Goal: Information Seeking & Learning: Learn about a topic

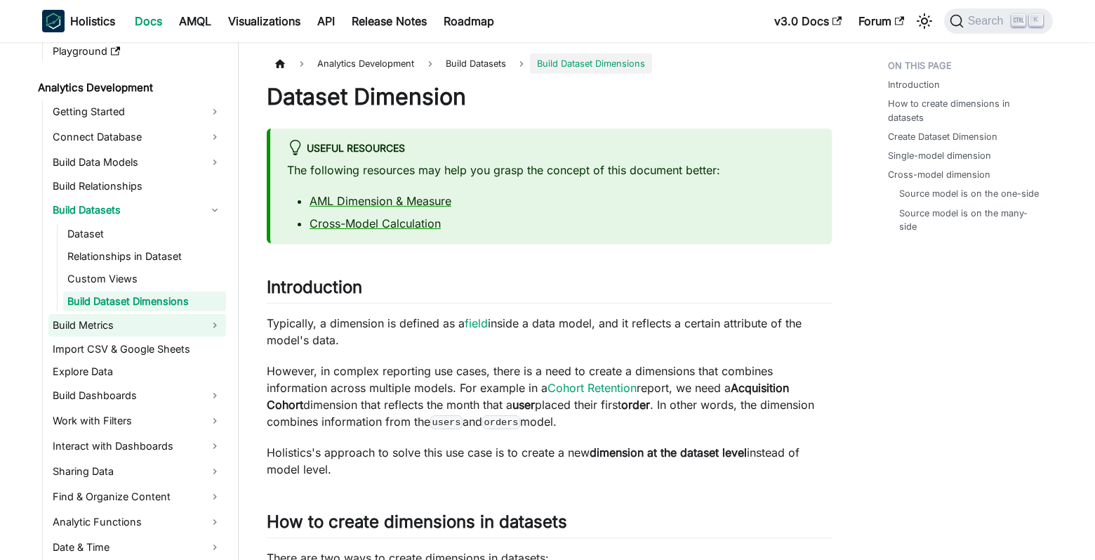
scroll to position [187, 0]
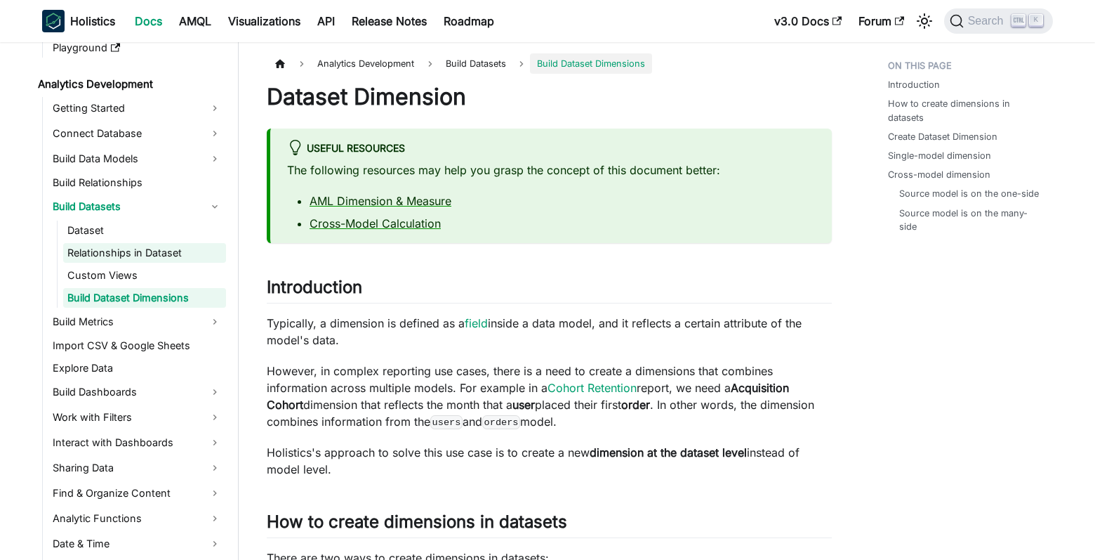
click at [178, 249] on link "Relationships in Dataset" at bounding box center [144, 253] width 163 height 20
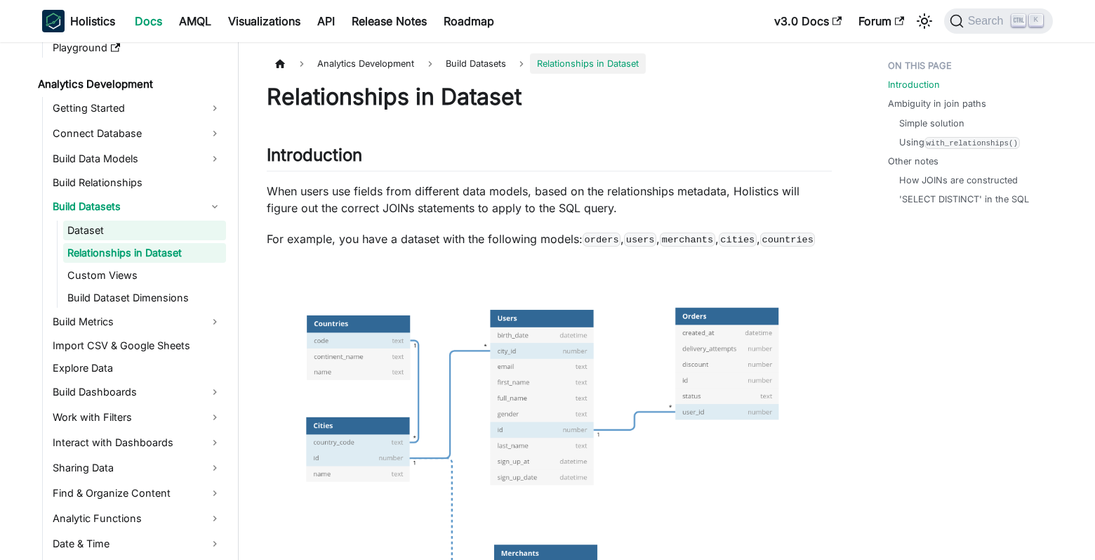
click at [117, 232] on link "Dataset" at bounding box center [144, 230] width 163 height 20
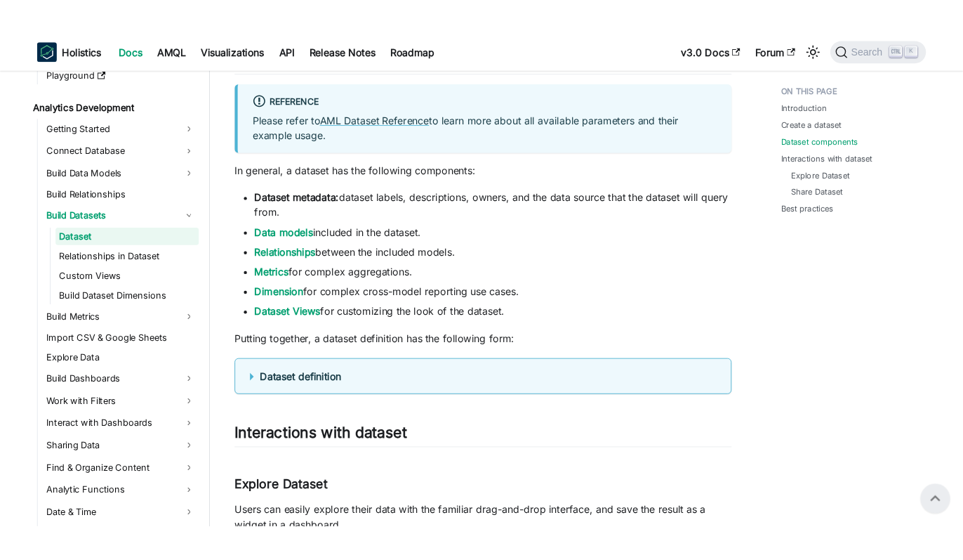
scroll to position [815, 0]
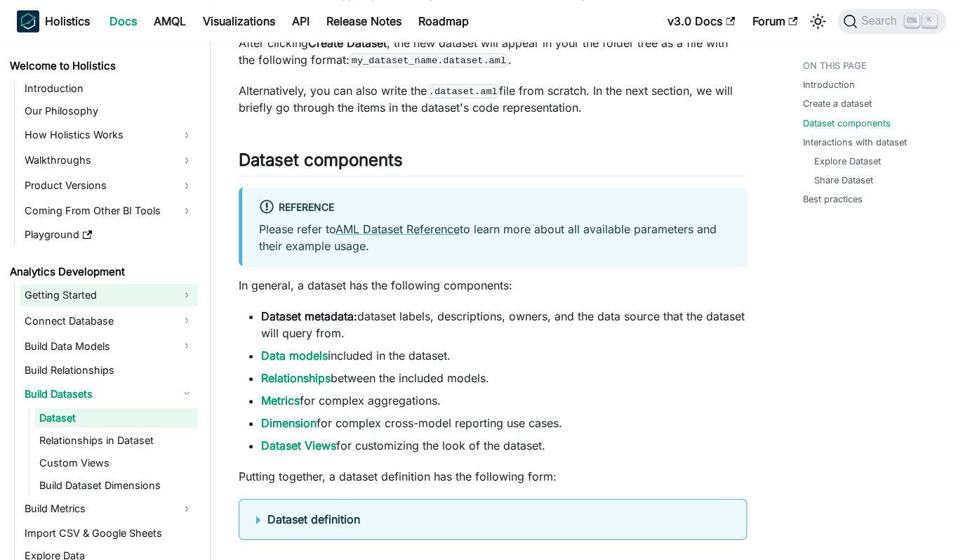
scroll to position [815, 0]
click at [176, 296] on link "Getting Started" at bounding box center [109, 295] width 178 height 22
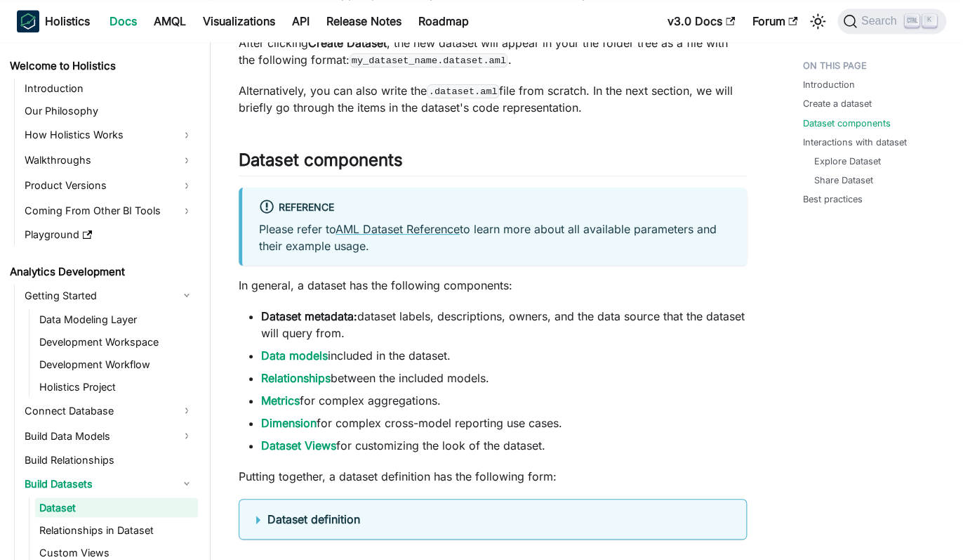
scroll to position [187, 0]
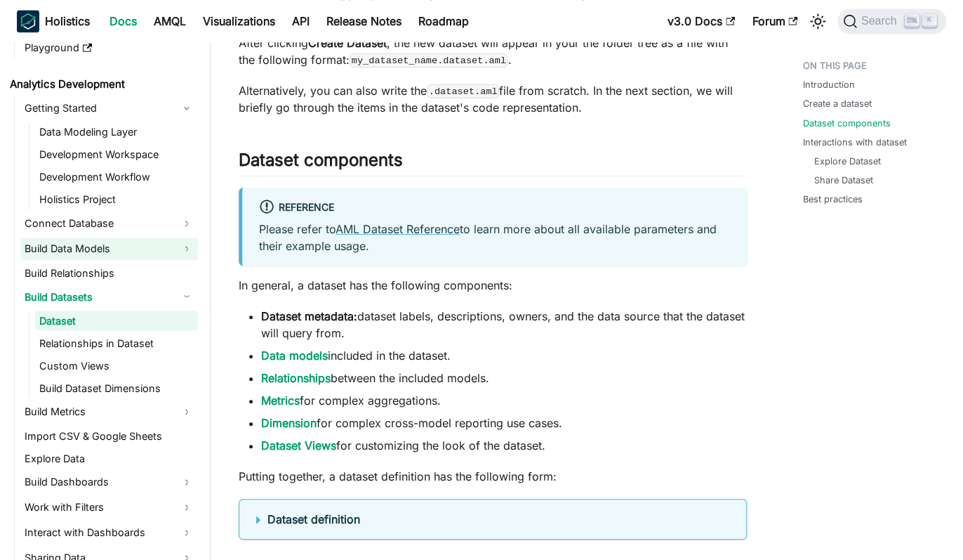
click at [171, 247] on link "Build Data Models" at bounding box center [109, 248] width 178 height 22
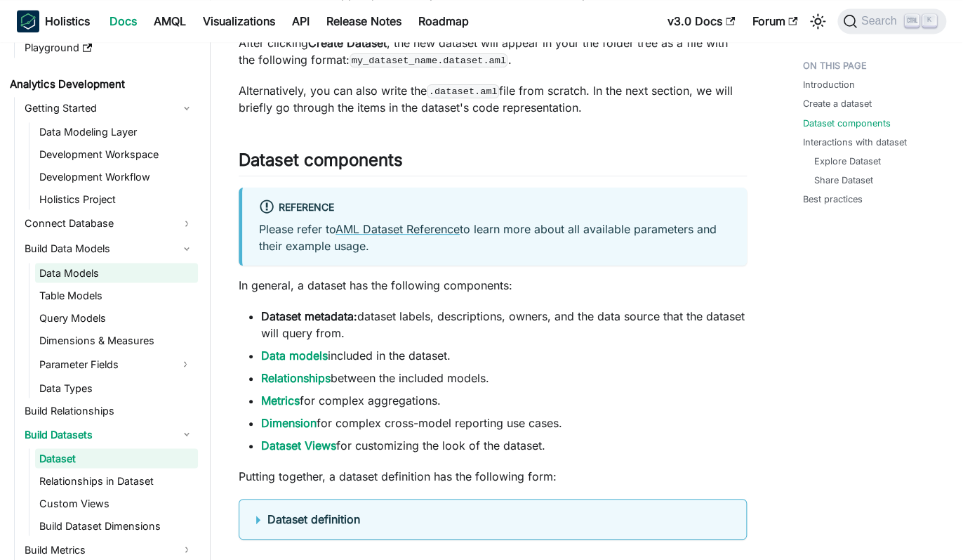
click at [147, 265] on link "Data Models" at bounding box center [116, 273] width 163 height 20
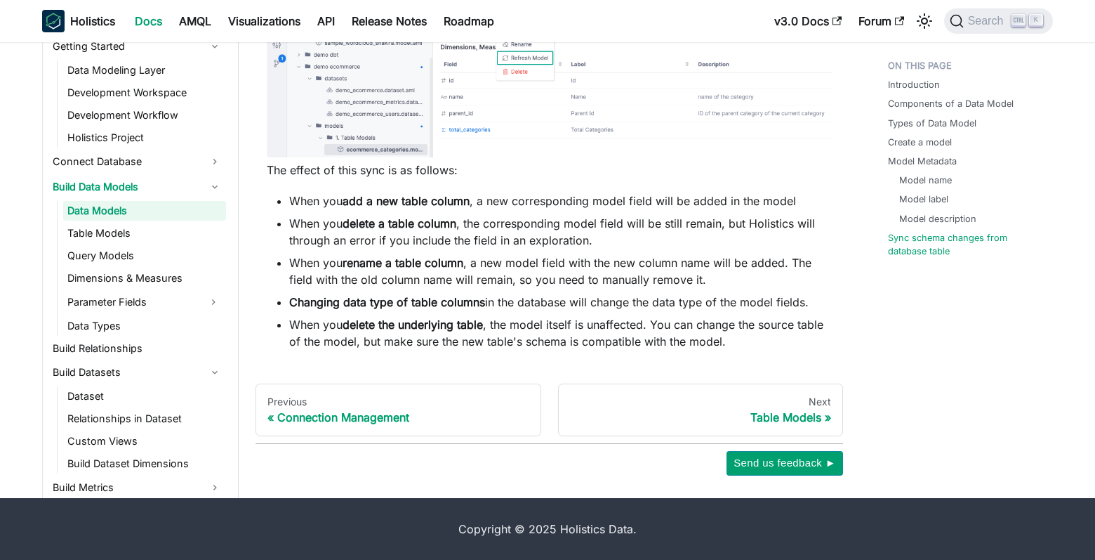
scroll to position [3864, 0]
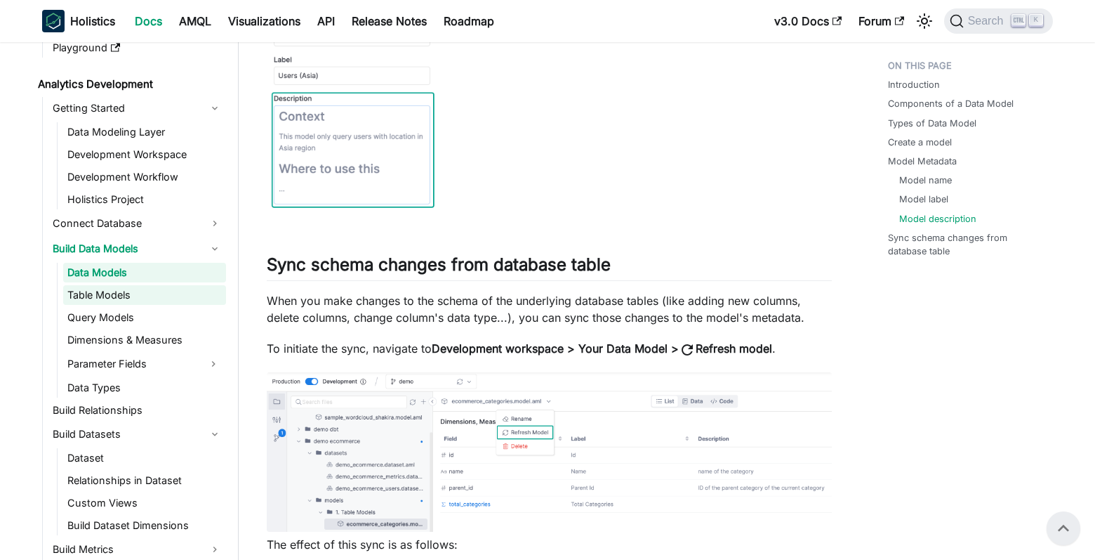
click at [125, 299] on link "Table Models" at bounding box center [144, 295] width 163 height 20
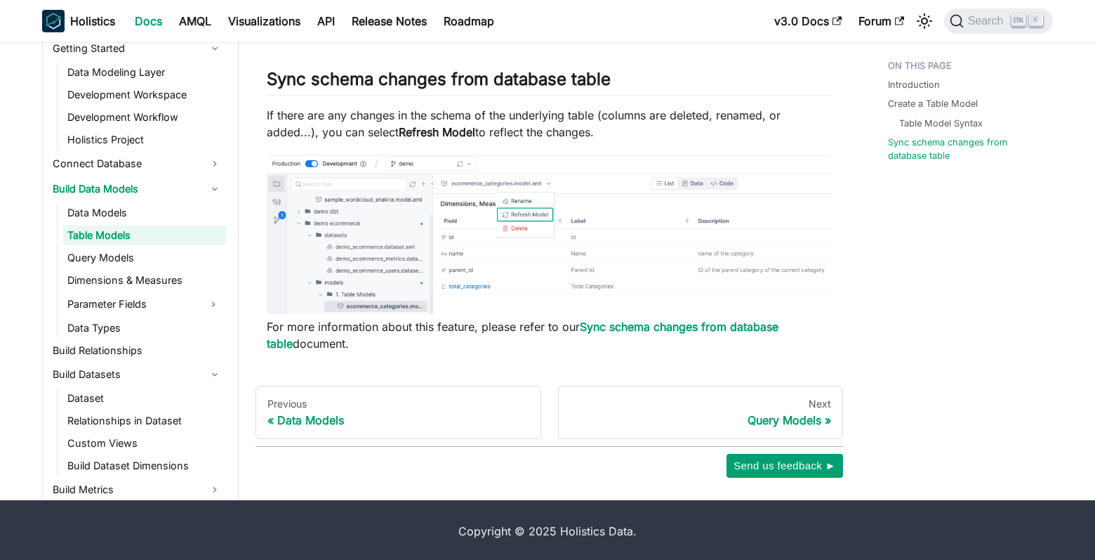
scroll to position [2171, 0]
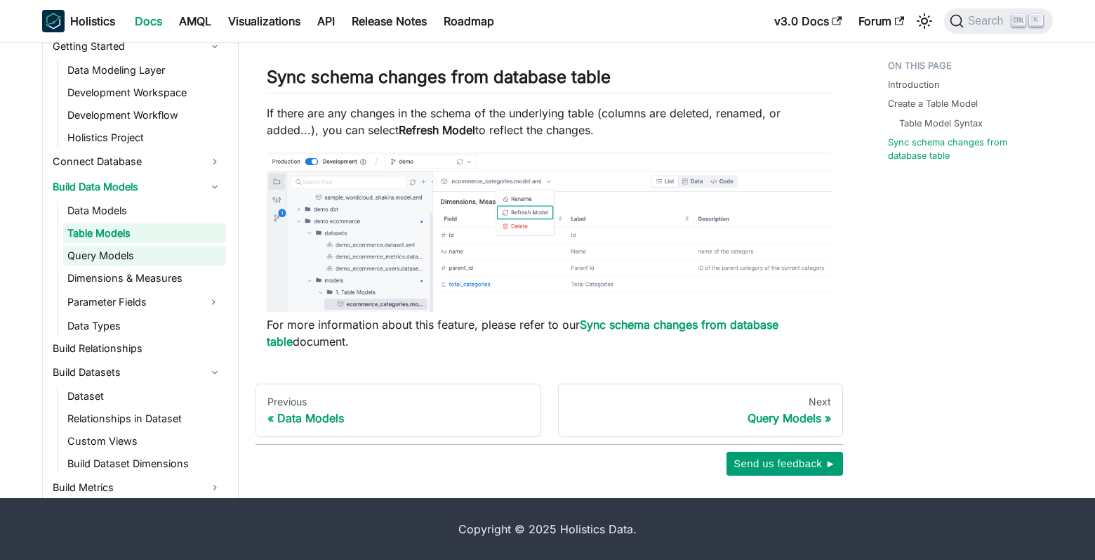
click at [133, 257] on link "Query Models" at bounding box center [144, 256] width 163 height 20
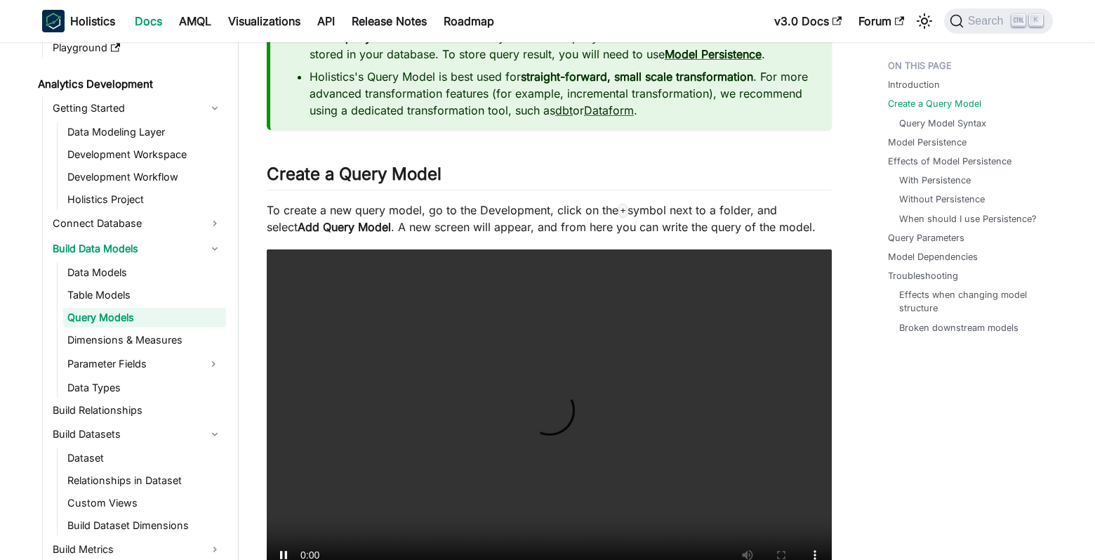
scroll to position [1124, 0]
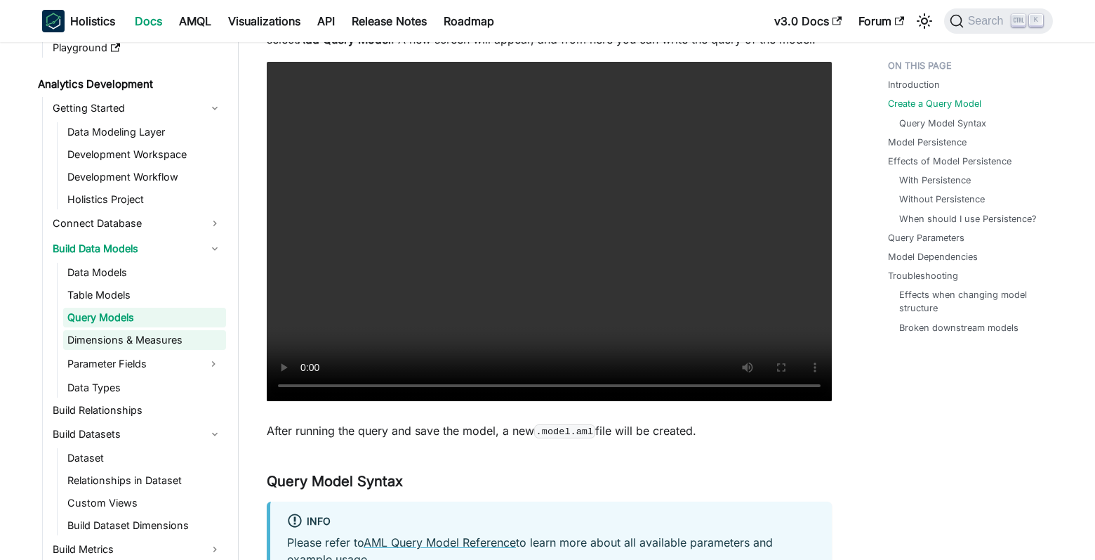
click at [114, 343] on link "Dimensions & Measures" at bounding box center [144, 340] width 163 height 20
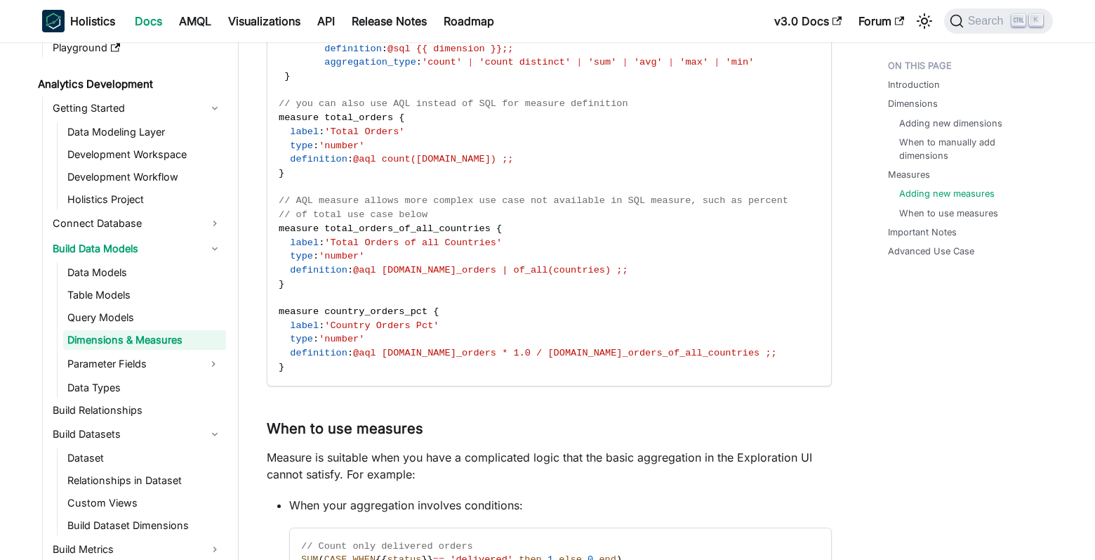
scroll to position [4242, 0]
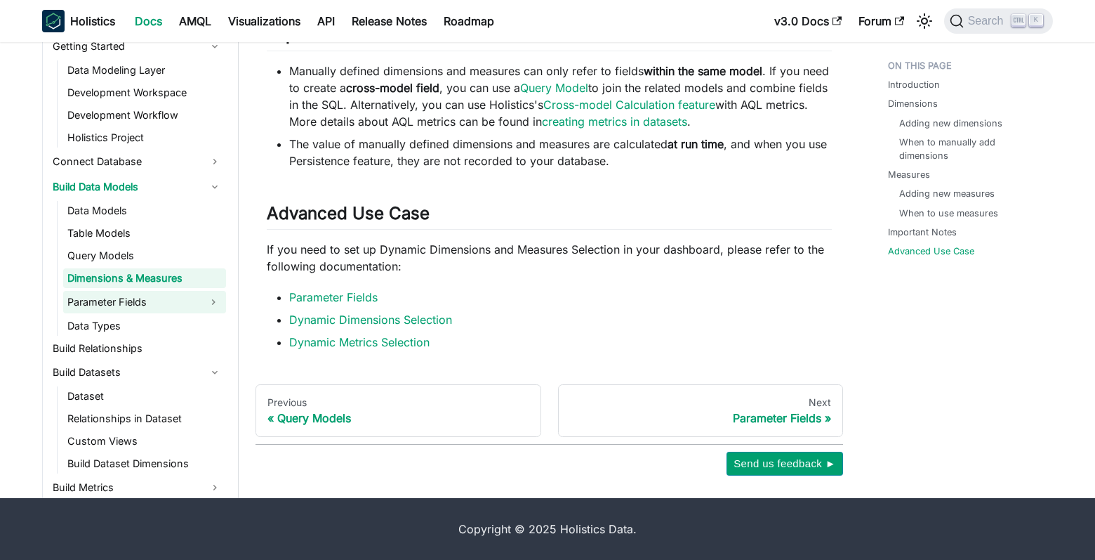
click at [98, 303] on link "Parameter Fields" at bounding box center [132, 302] width 138 height 22
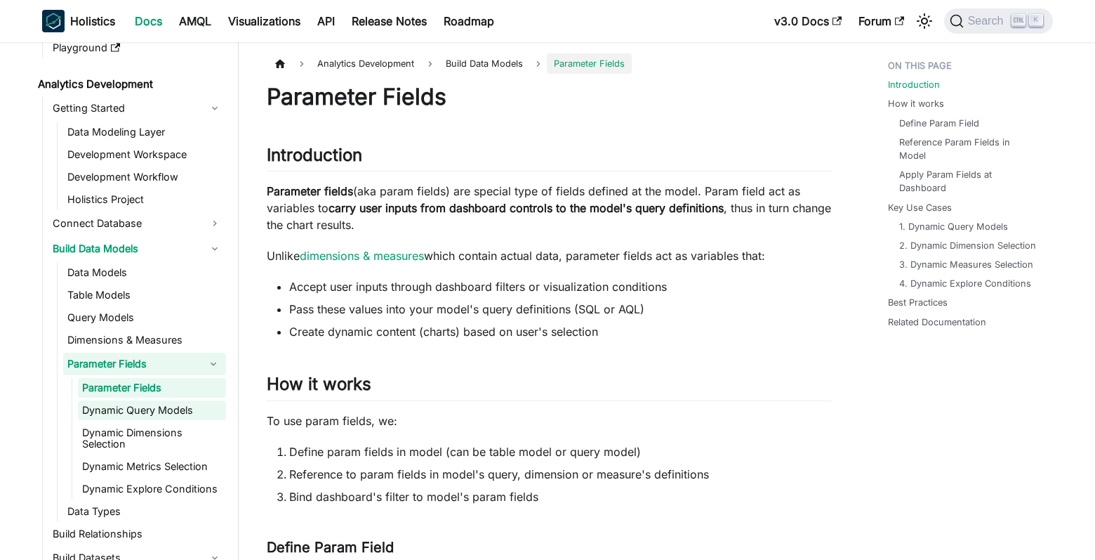
click at [192, 408] on link "Dynamic Query Models" at bounding box center [152, 410] width 148 height 20
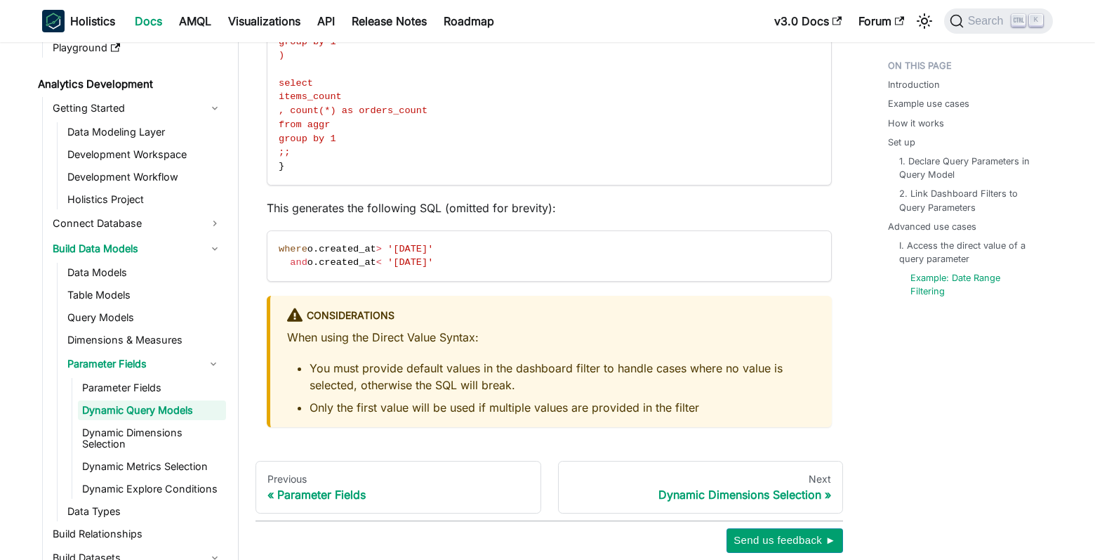
scroll to position [4587, 0]
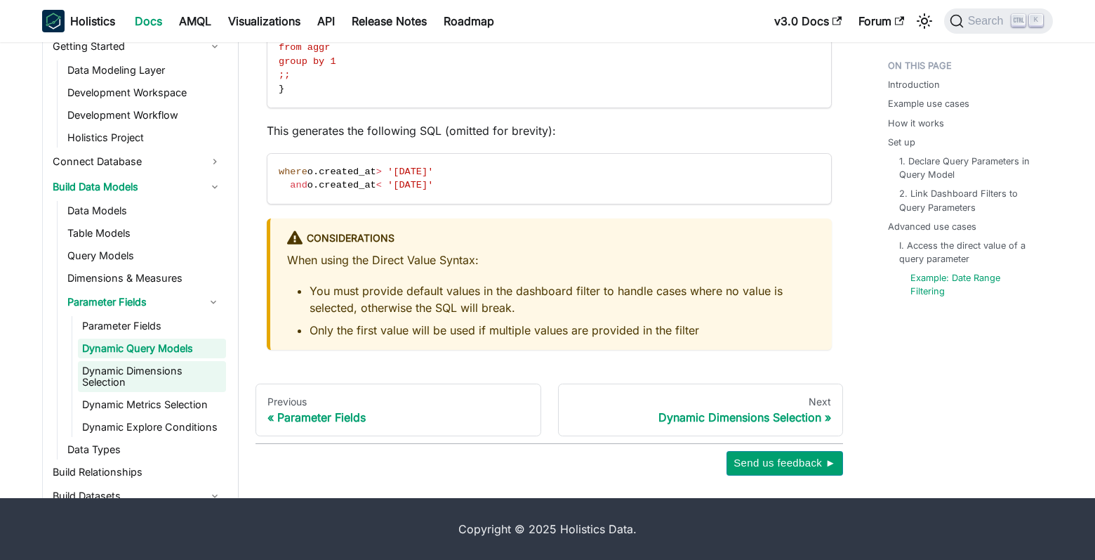
click at [110, 376] on link "Dynamic Dimensions Selection" at bounding box center [152, 376] width 148 height 31
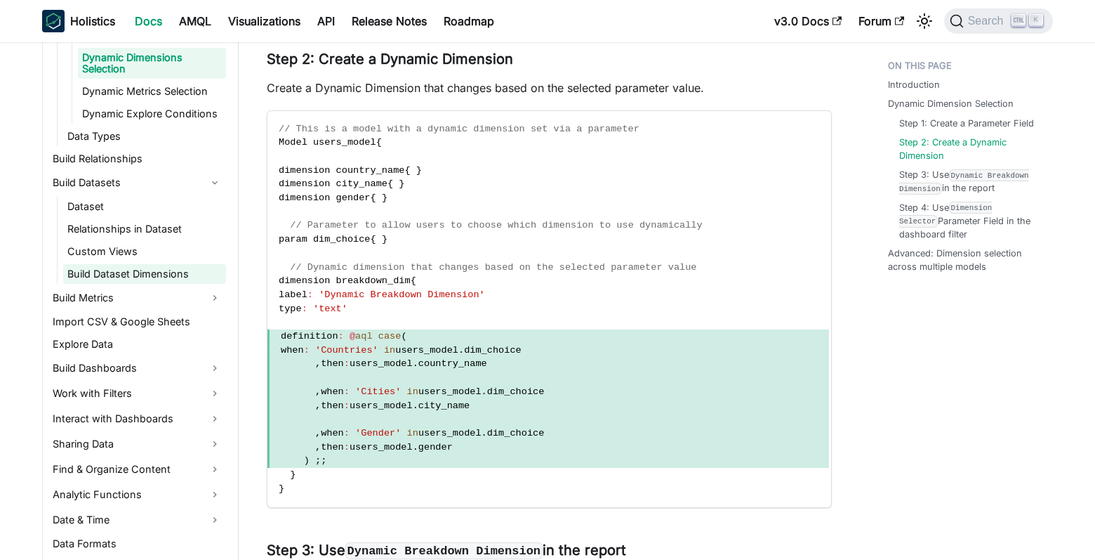
scroll to position [374, 0]
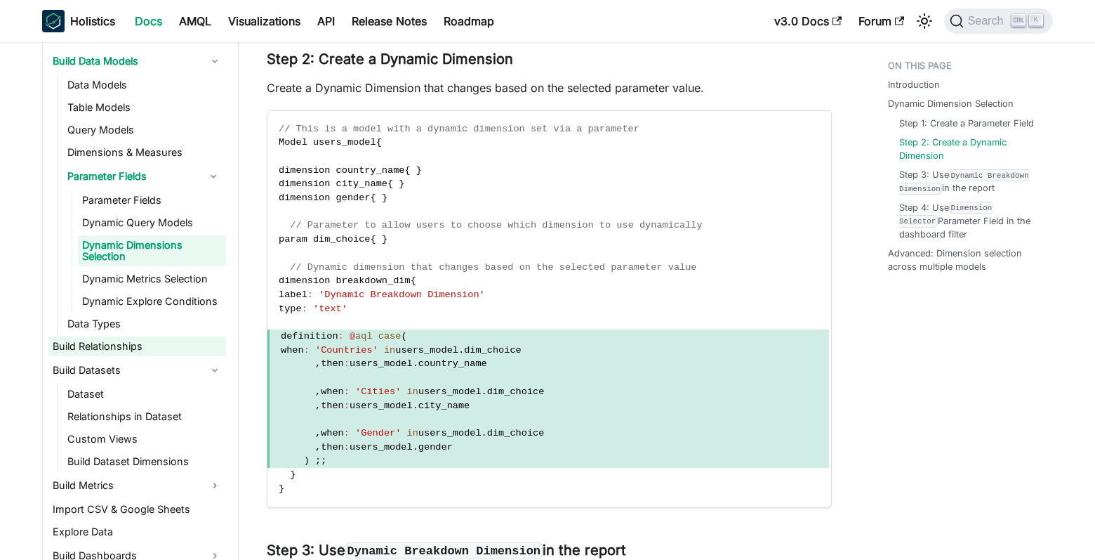
click at [169, 346] on link "Build Relationships" at bounding box center [137, 346] width 178 height 20
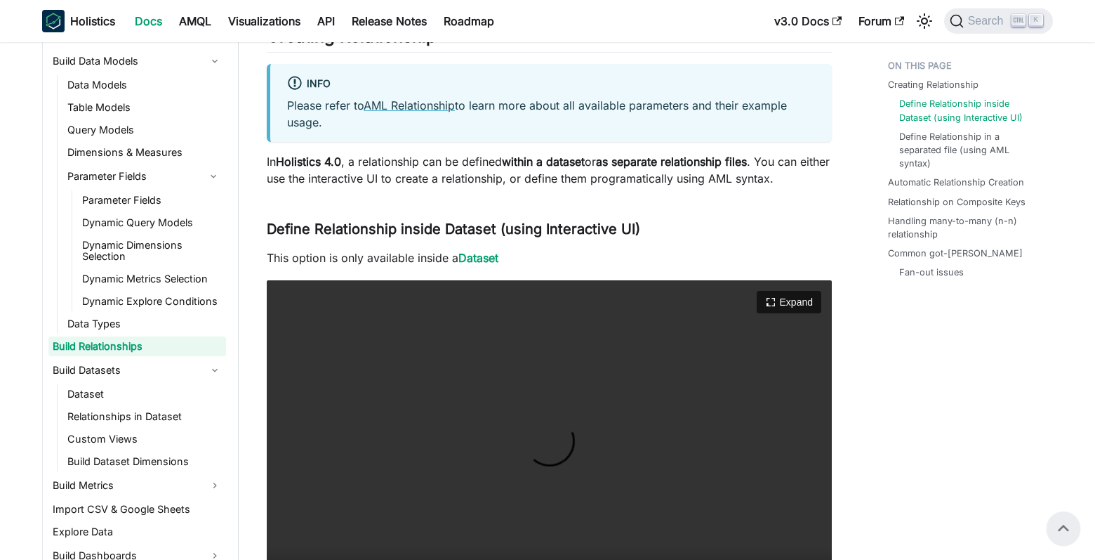
scroll to position [531, 0]
